Goal: Check status: Check status

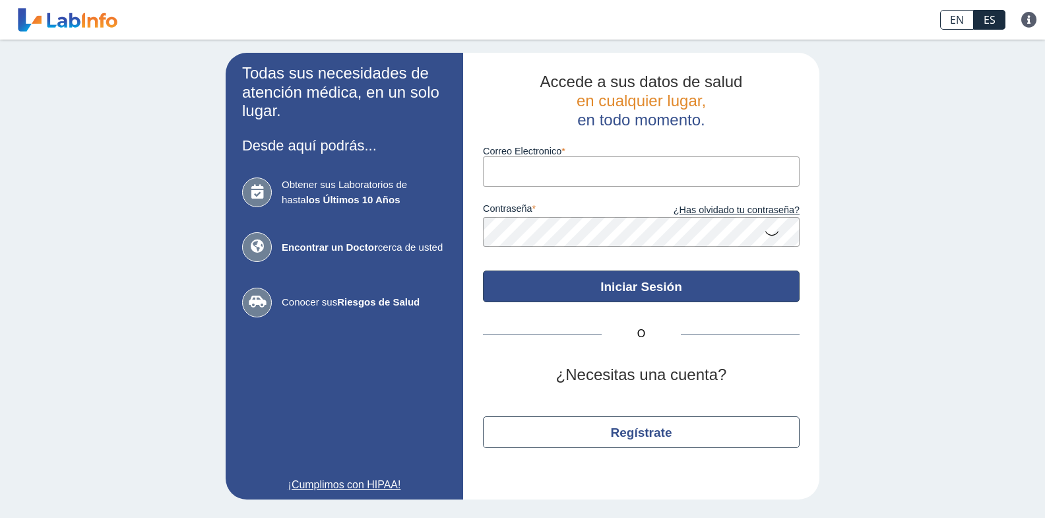
type input "[EMAIL_ADDRESS][DOMAIN_NAME]"
click at [634, 286] on button "Iniciar Sesión" at bounding box center [641, 287] width 317 height 32
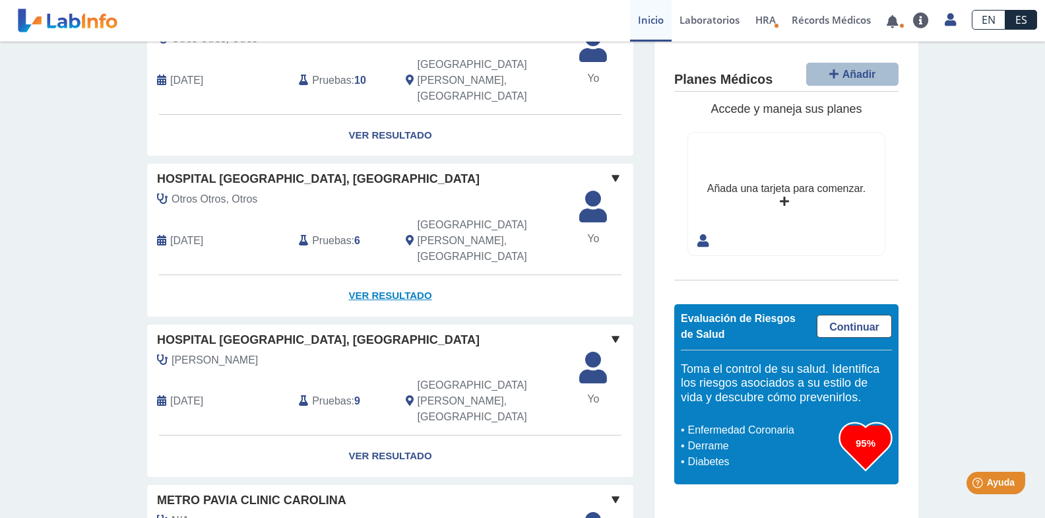
scroll to position [143, 0]
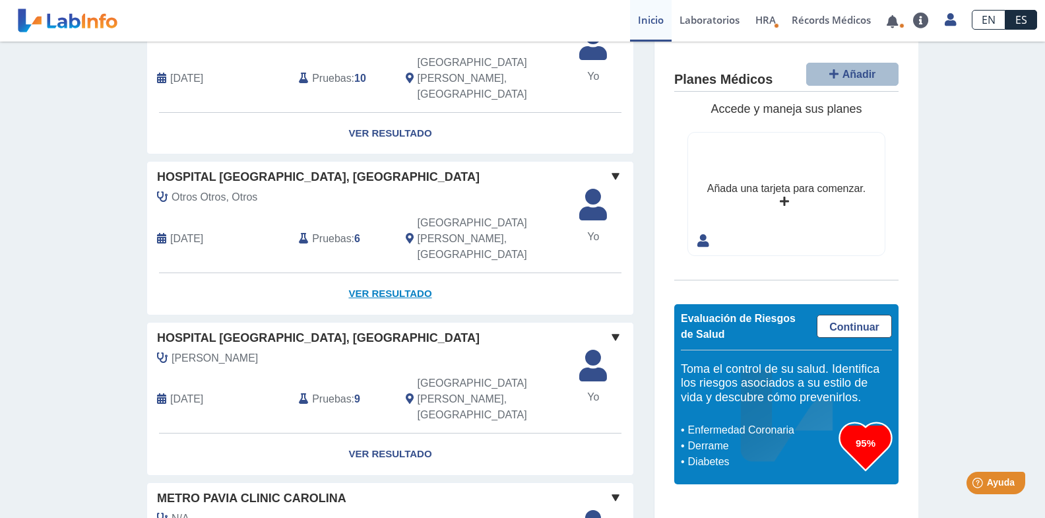
click at [403, 273] on link "Ver Resultado" at bounding box center [390, 294] width 486 height 42
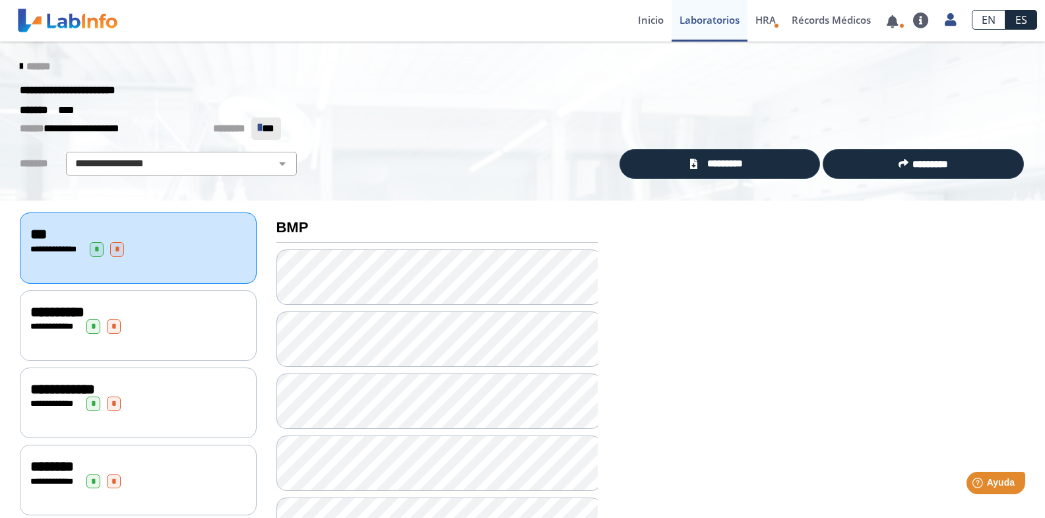
click at [20, 63] on icon at bounding box center [21, 66] width 3 height 11
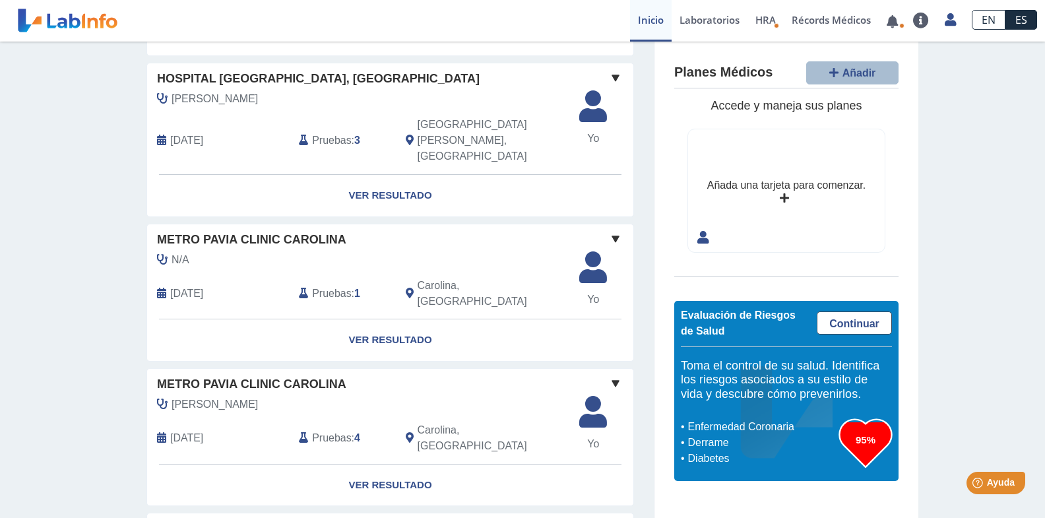
scroll to position [1026, 0]
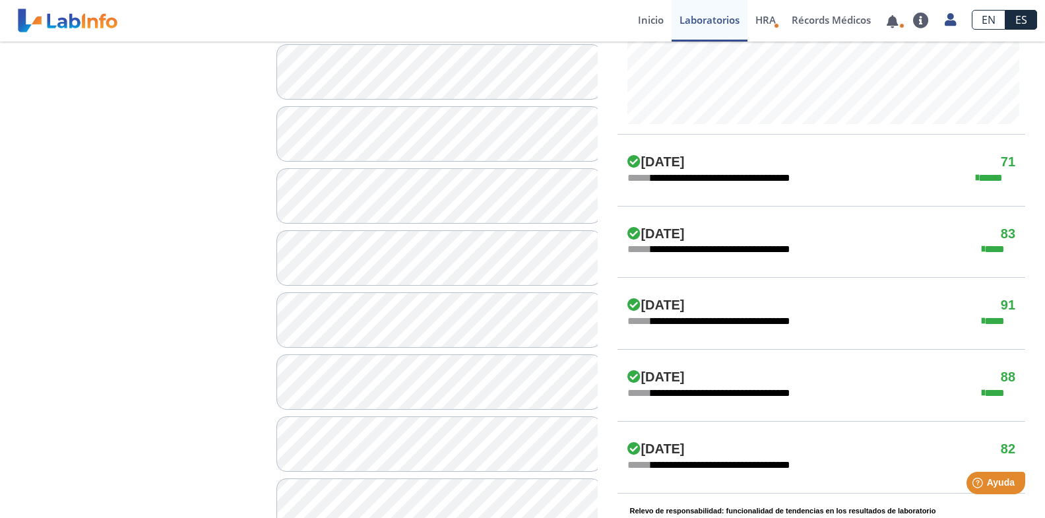
scroll to position [643, 0]
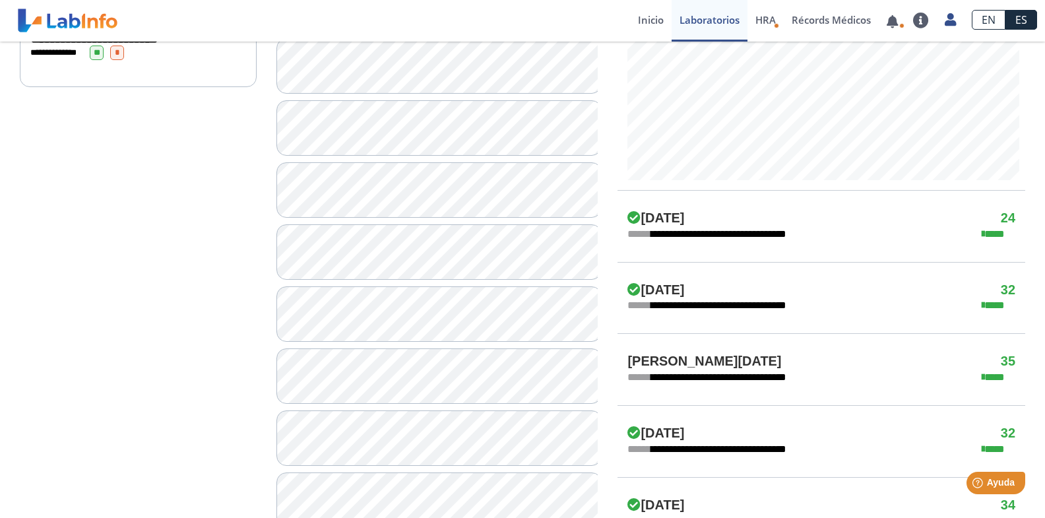
scroll to position [572, 0]
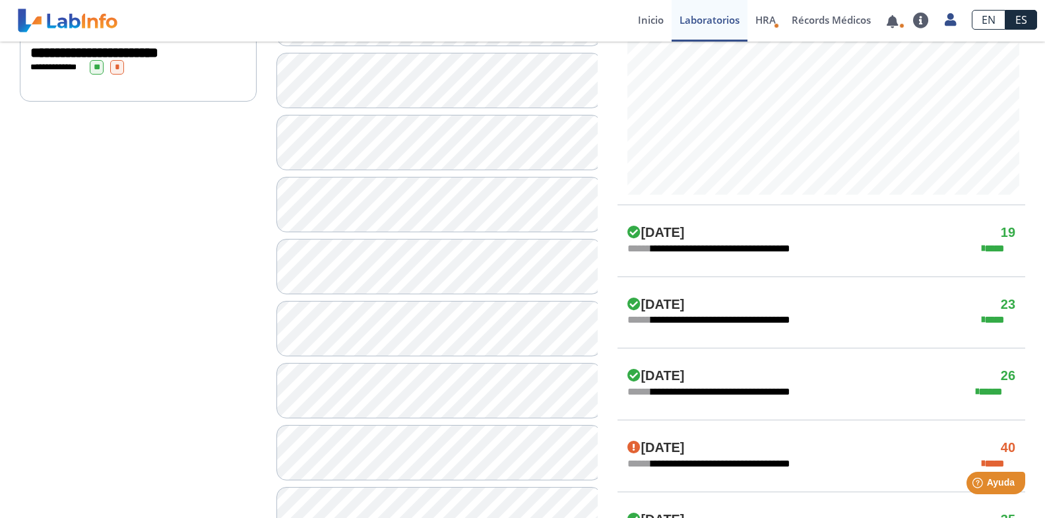
scroll to position [572, 0]
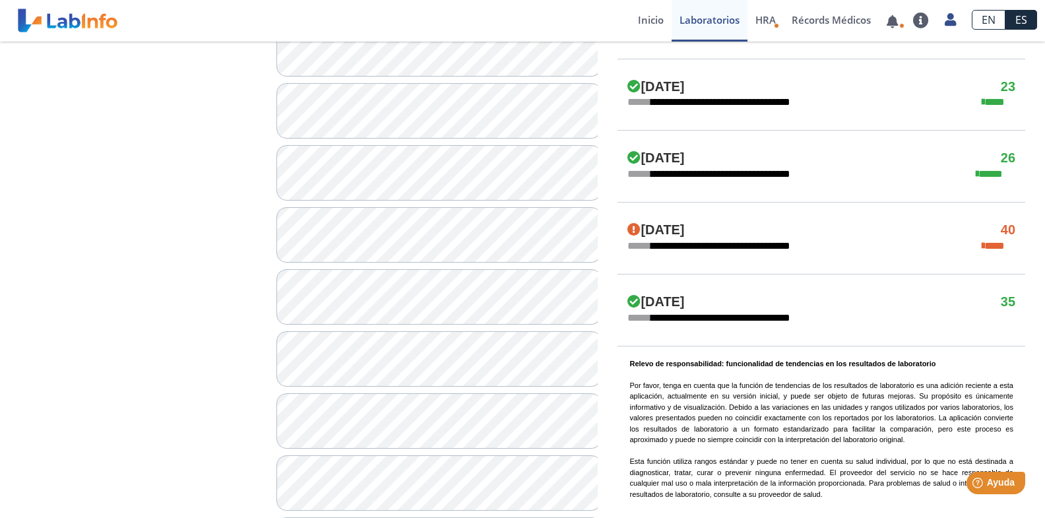
scroll to position [786, 0]
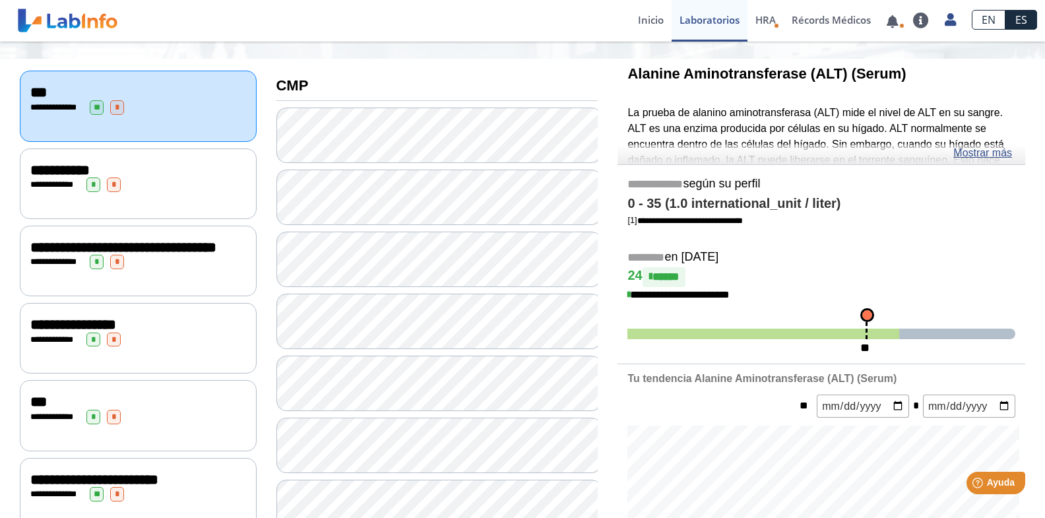
scroll to position [143, 0]
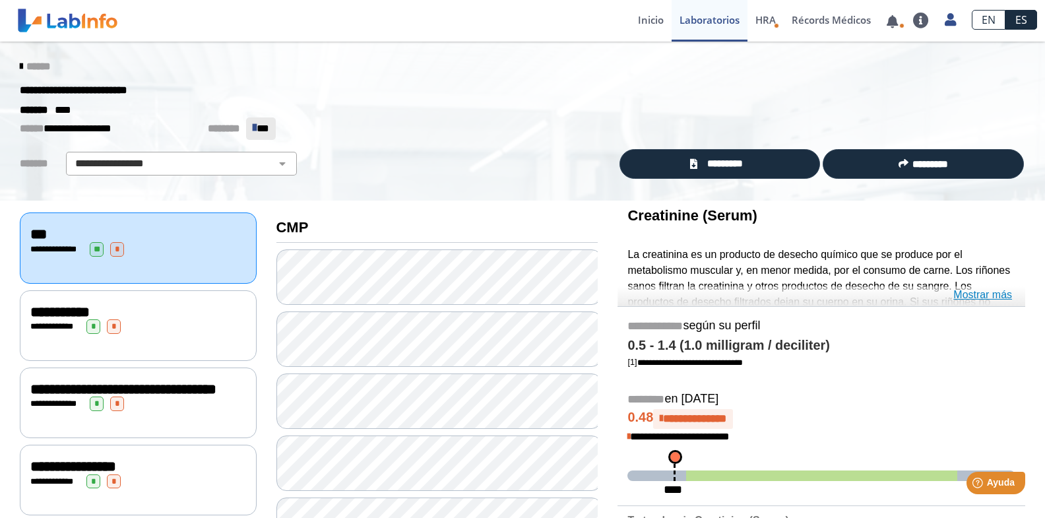
click at [991, 292] on link "Mostrar más" at bounding box center [983, 295] width 59 height 16
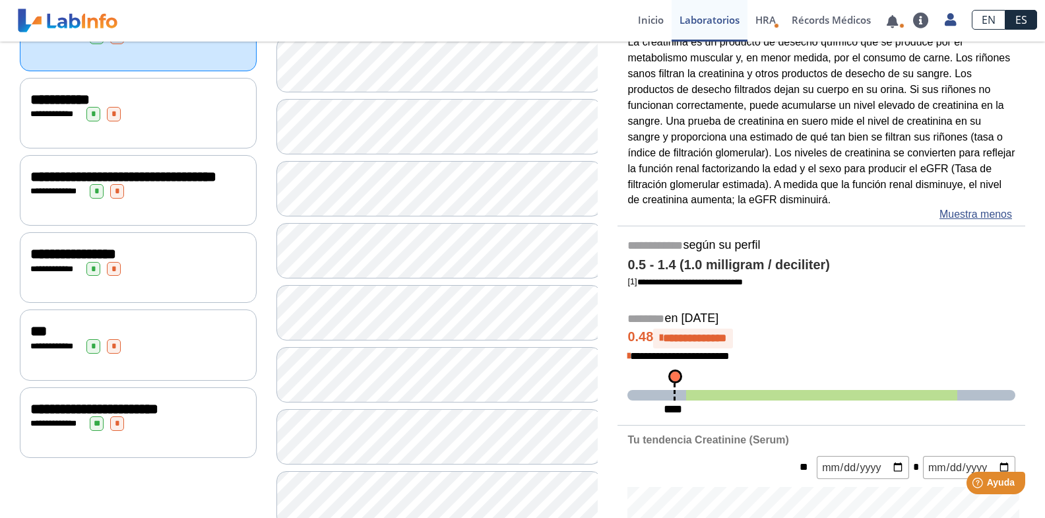
scroll to position [214, 0]
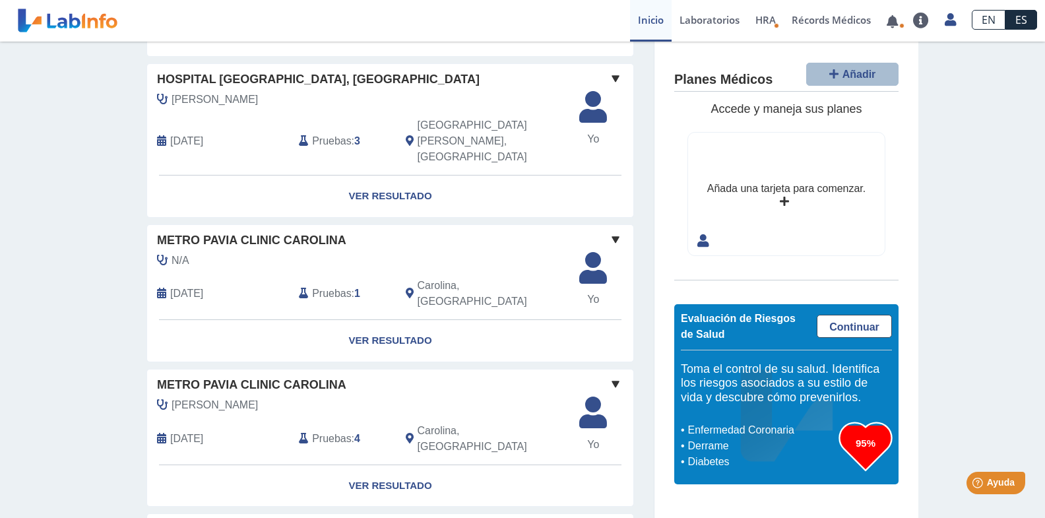
scroll to position [1029, 0]
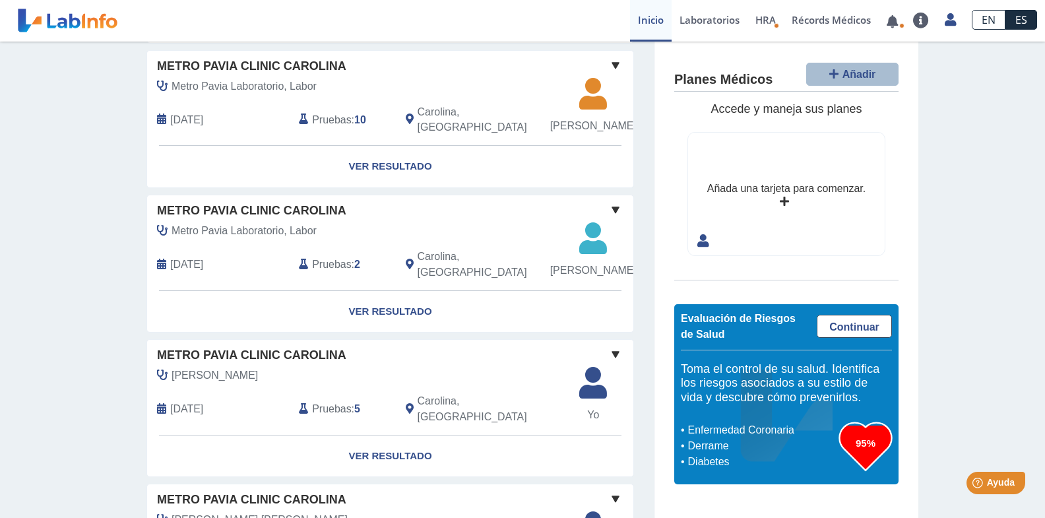
scroll to position [2959, 0]
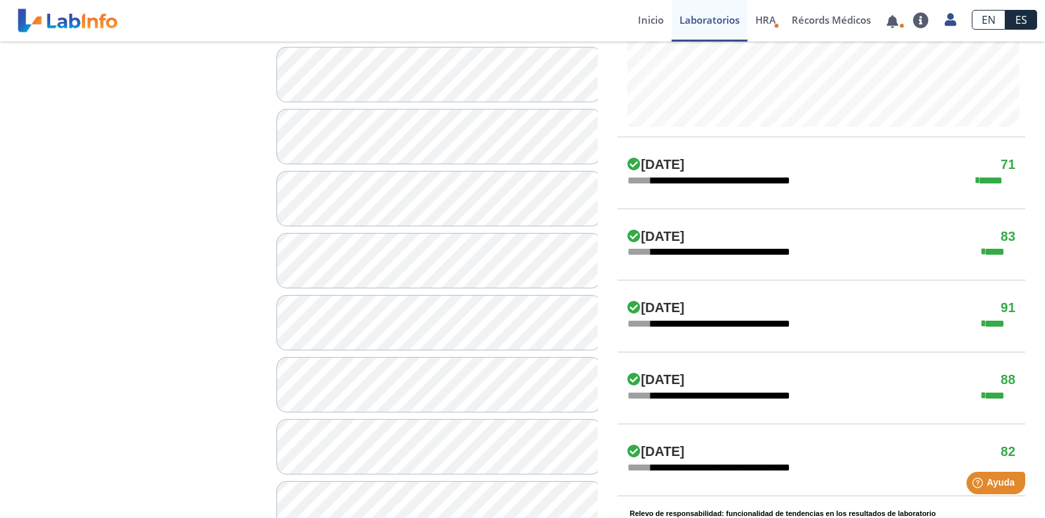
scroll to position [643, 0]
